Goal: Task Accomplishment & Management: Manage account settings

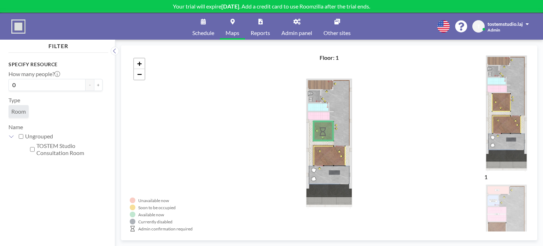
click at [206, 30] on span "Schedule" at bounding box center [203, 33] width 22 height 6
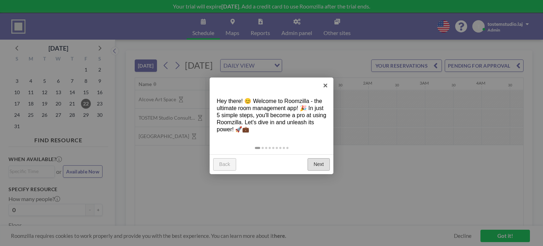
click at [318, 166] on link "Next" at bounding box center [319, 164] width 22 height 13
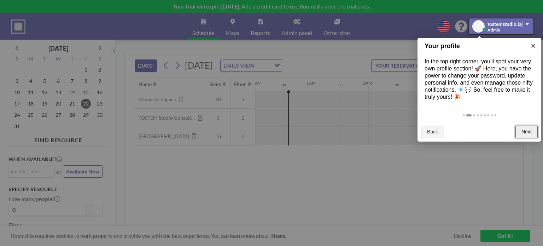
click at [526, 138] on link "Next" at bounding box center [527, 132] width 22 height 13
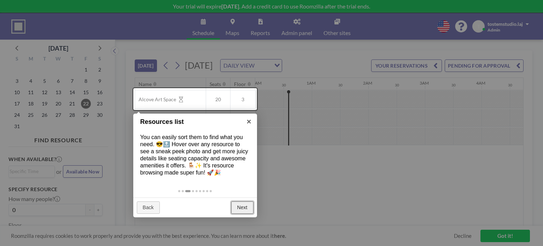
click at [240, 210] on link "Next" at bounding box center [242, 207] width 22 height 13
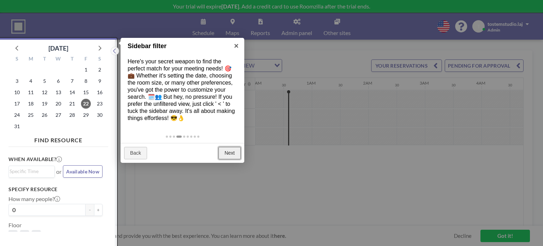
scroll to position [1, 0]
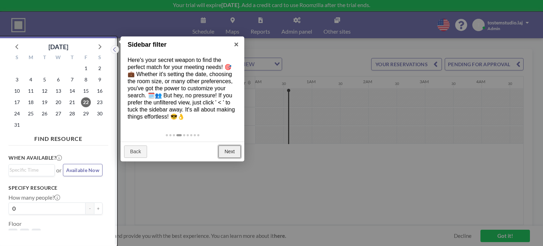
click at [239, 158] on link "Next" at bounding box center [230, 151] width 22 height 13
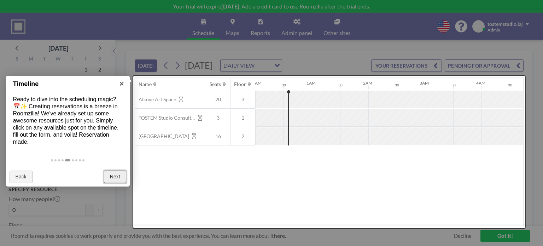
click at [115, 178] on link "Next" at bounding box center [115, 176] width 22 height 13
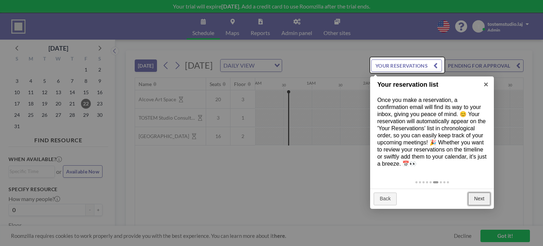
click at [478, 205] on link "Next" at bounding box center [479, 198] width 22 height 13
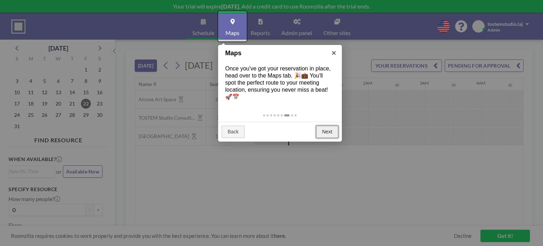
click at [320, 129] on link "Next" at bounding box center [327, 132] width 22 height 13
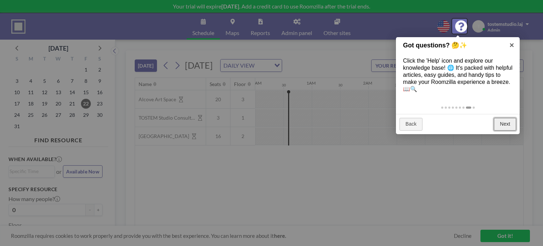
click at [500, 124] on link "Next" at bounding box center [505, 124] width 22 height 13
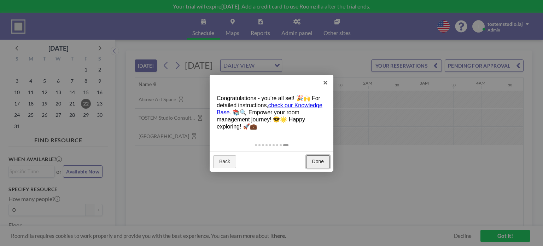
click at [320, 160] on link "Done" at bounding box center [318, 161] width 24 height 13
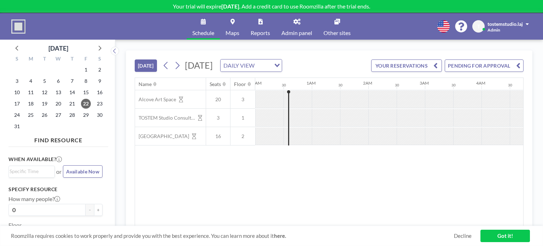
click at [474, 31] on span "T" at bounding box center [479, 26] width 12 height 12
click at [496, 34] on link "Profile" at bounding box center [507, 34] width 63 height 14
click at [509, 238] on link "Got it!" at bounding box center [506, 236] width 50 height 12
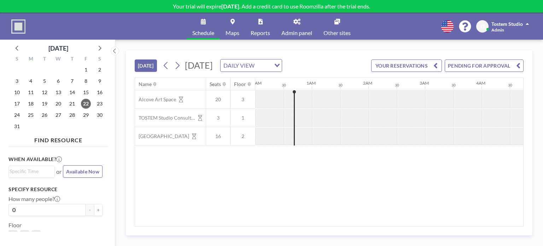
click at [68, 172] on span "Available Now" at bounding box center [82, 171] width 33 height 6
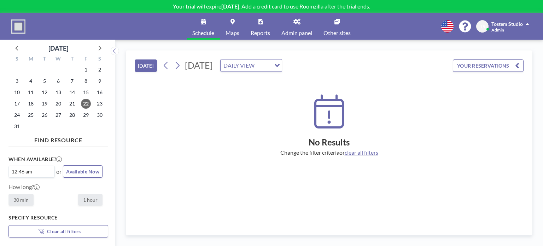
click at [34, 171] on input "Search for option" at bounding box center [42, 171] width 17 height 8
click at [294, 30] on span "Admin panel" at bounding box center [297, 33] width 31 height 6
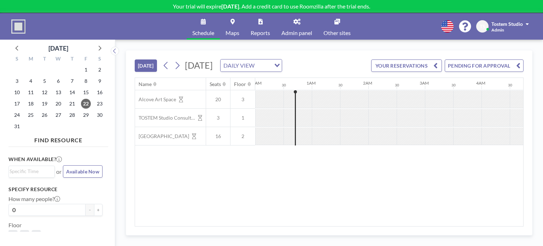
click at [282, 64] on div "DAILY VIEW Loading..." at bounding box center [251, 65] width 61 height 12
click at [273, 64] on input "Search for option" at bounding box center [247, 65] width 52 height 9
click at [406, 64] on button "YOUR RESERVATIONS" at bounding box center [406, 65] width 71 height 12
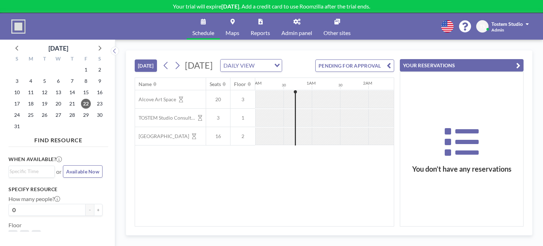
click at [462, 66] on button "YOUR RESERVATIONS" at bounding box center [462, 65] width 124 height 12
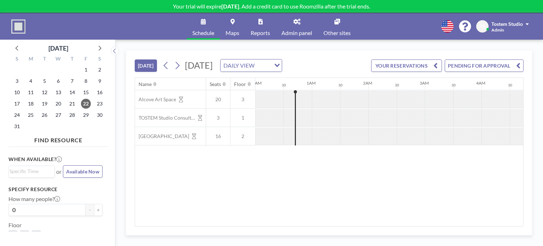
click at [304, 31] on span "Admin panel" at bounding box center [297, 33] width 31 height 6
